Goal: Information Seeking & Learning: Find specific fact

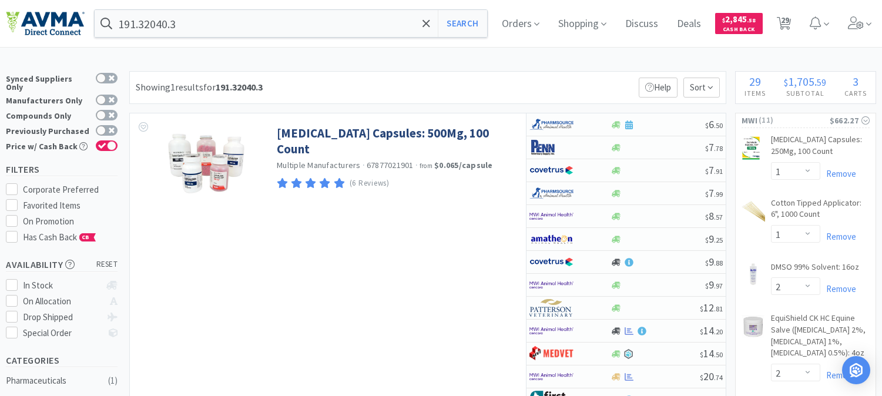
select select "1"
select select "2"
select select "1"
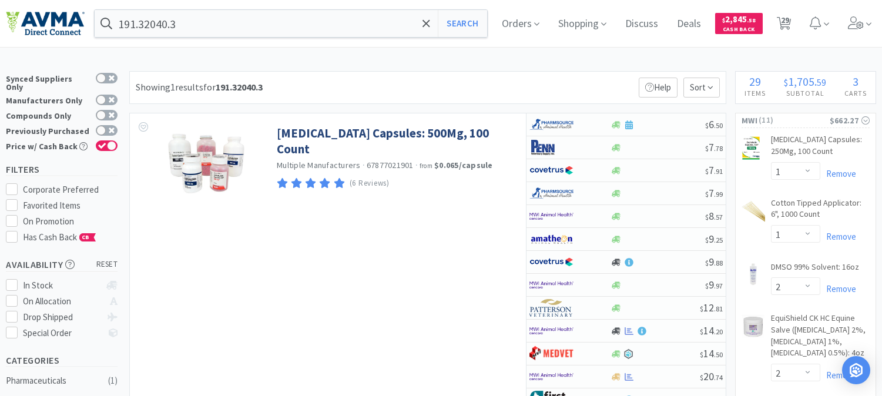
select select "3"
select select "1"
select select "15"
select select "1"
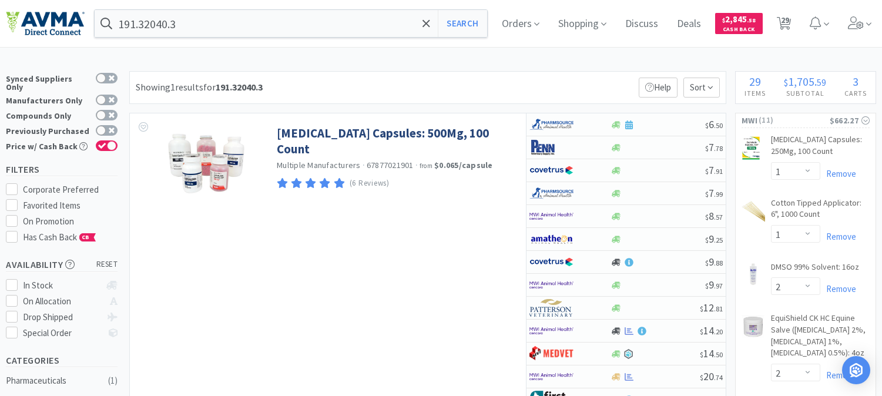
select select "1"
select select "6"
select select "2"
select select "10"
select select "4"
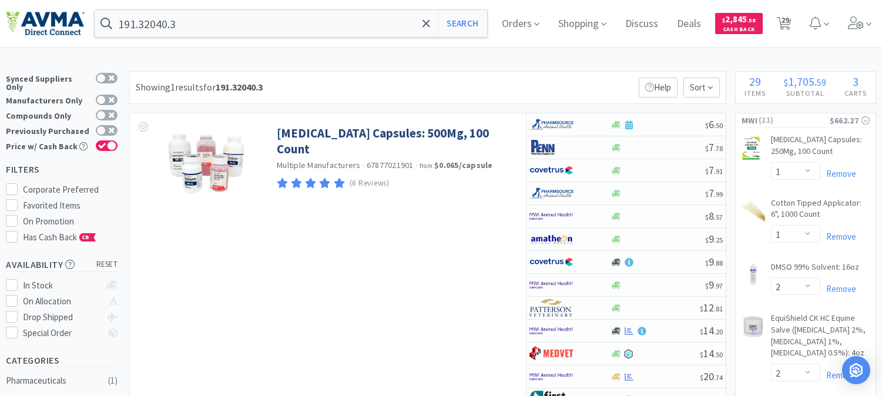
select select "1"
select select "2"
select select "1"
select select "4"
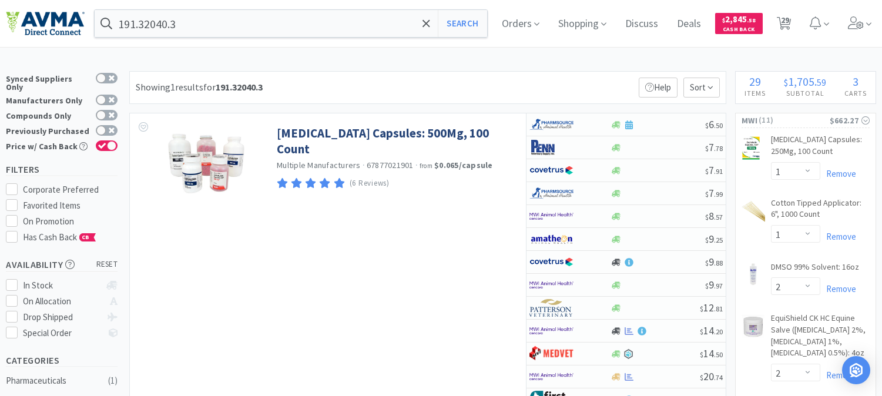
select select "1"
select select "5"
select select "8"
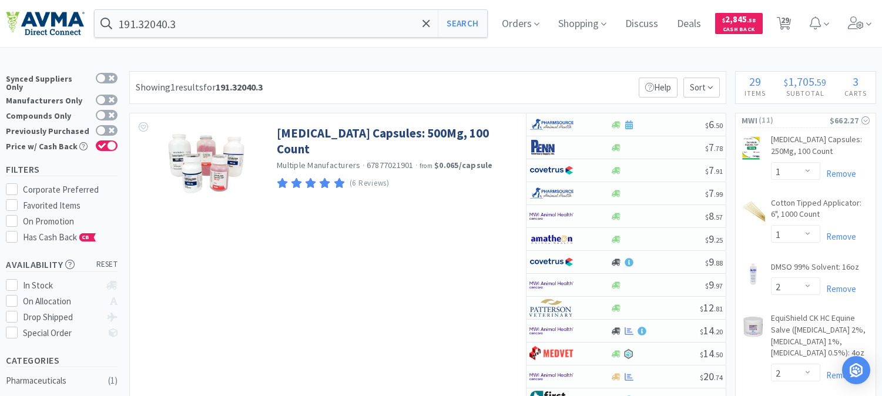
select select "4"
select select "1"
select select "4"
select select "1"
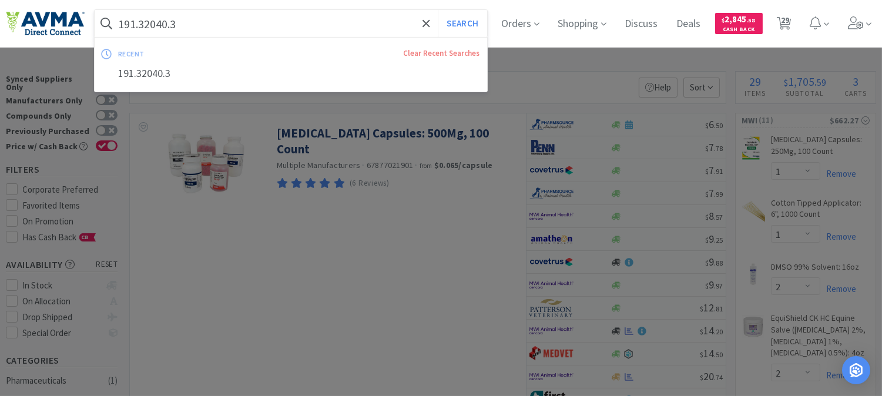
click at [219, 28] on input "191.32040.3" at bounding box center [291, 23] width 393 height 27
paste input "00141"
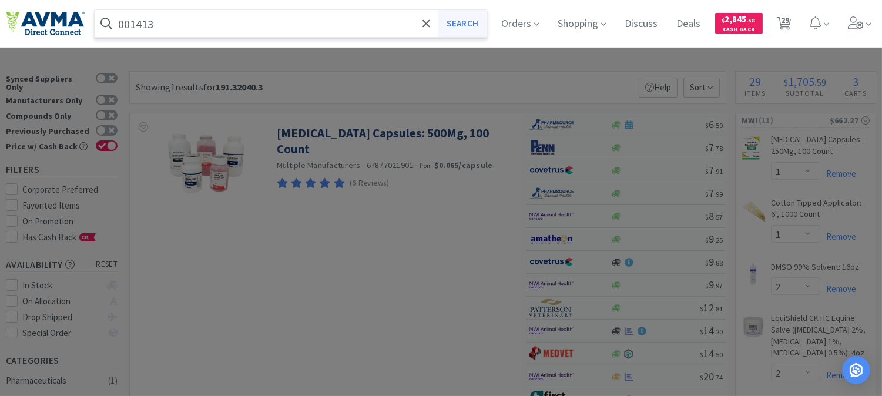
click at [486, 18] on button "Search" at bounding box center [462, 23] width 49 height 27
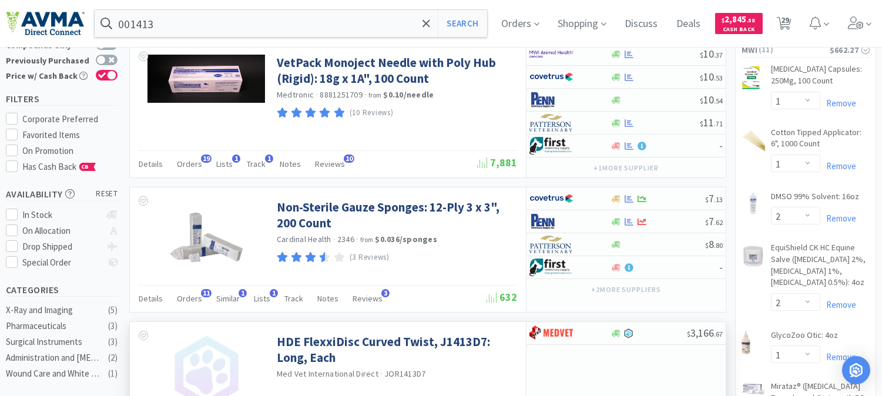
scroll to position [65, 0]
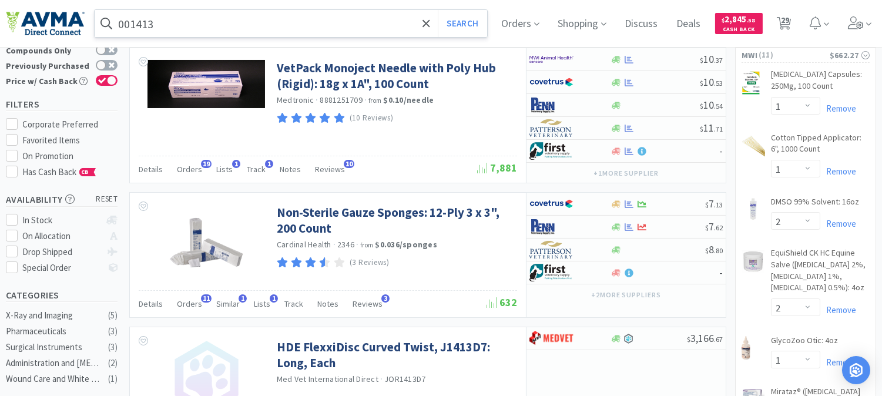
click at [245, 15] on input "001413" at bounding box center [291, 23] width 393 height 27
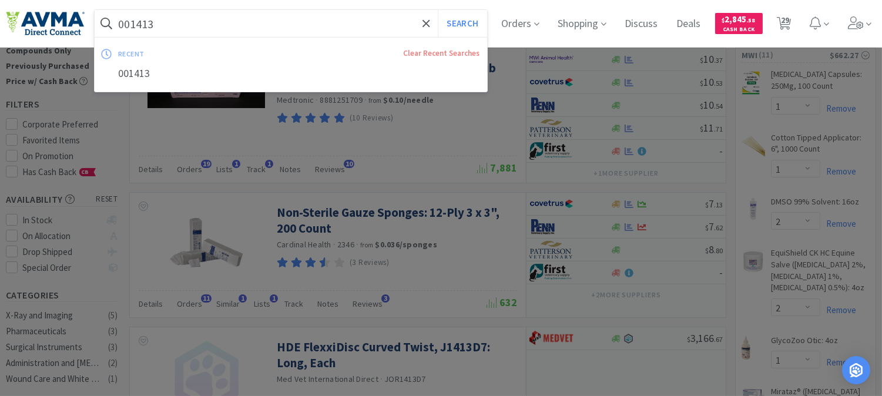
paste input "901371"
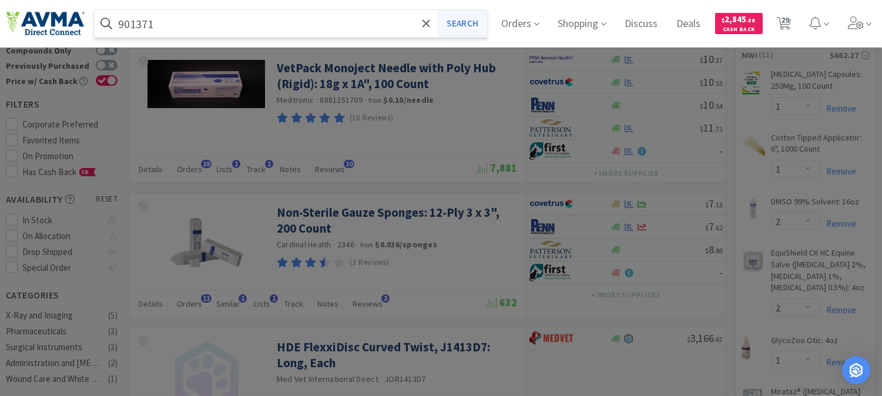
type input "901371"
click at [467, 13] on button "Search" at bounding box center [462, 23] width 49 height 27
